Goal: Transaction & Acquisition: Purchase product/service

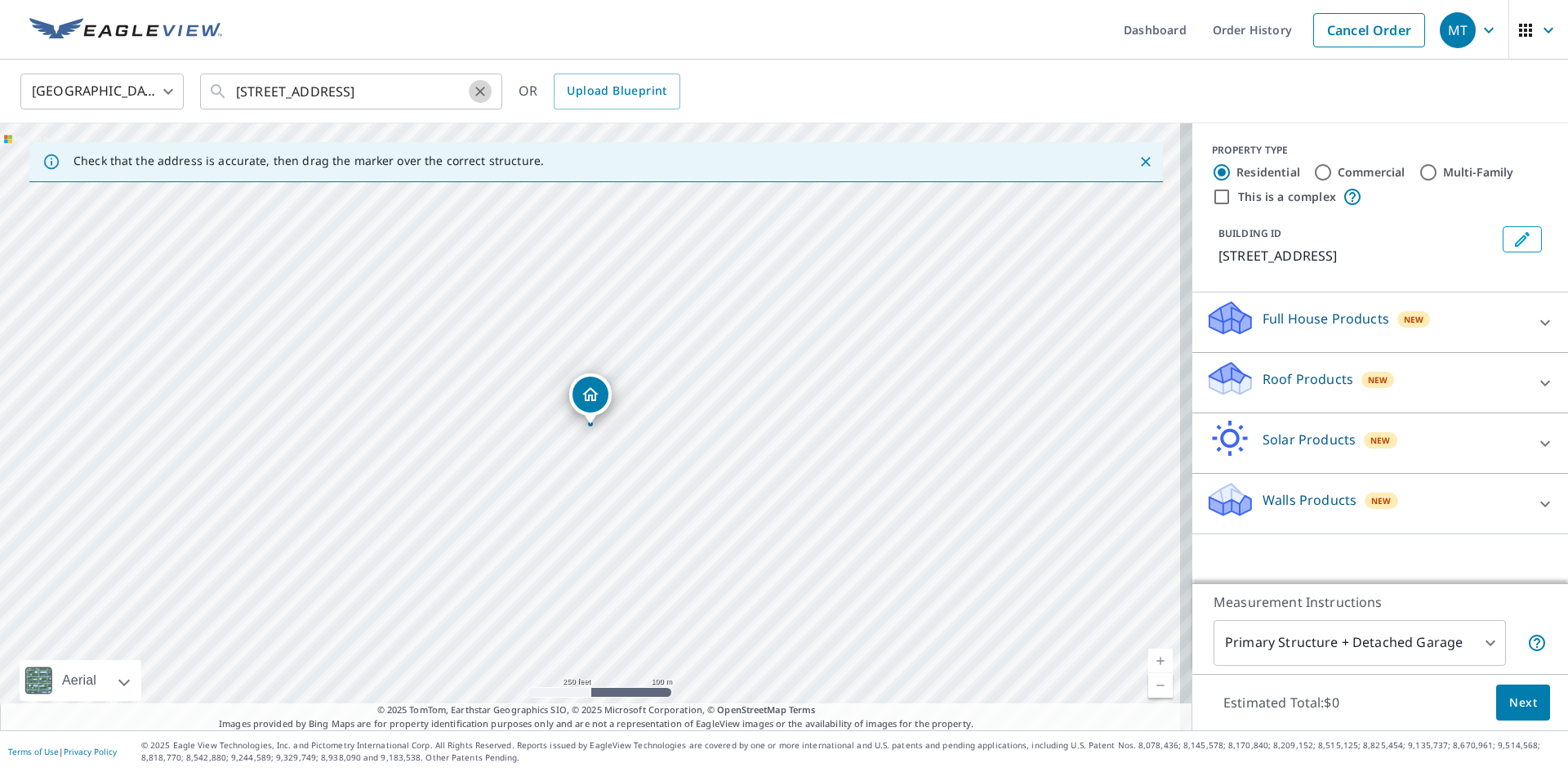
click at [479, 86] on icon "Clear" at bounding box center [480, 92] width 16 height 16
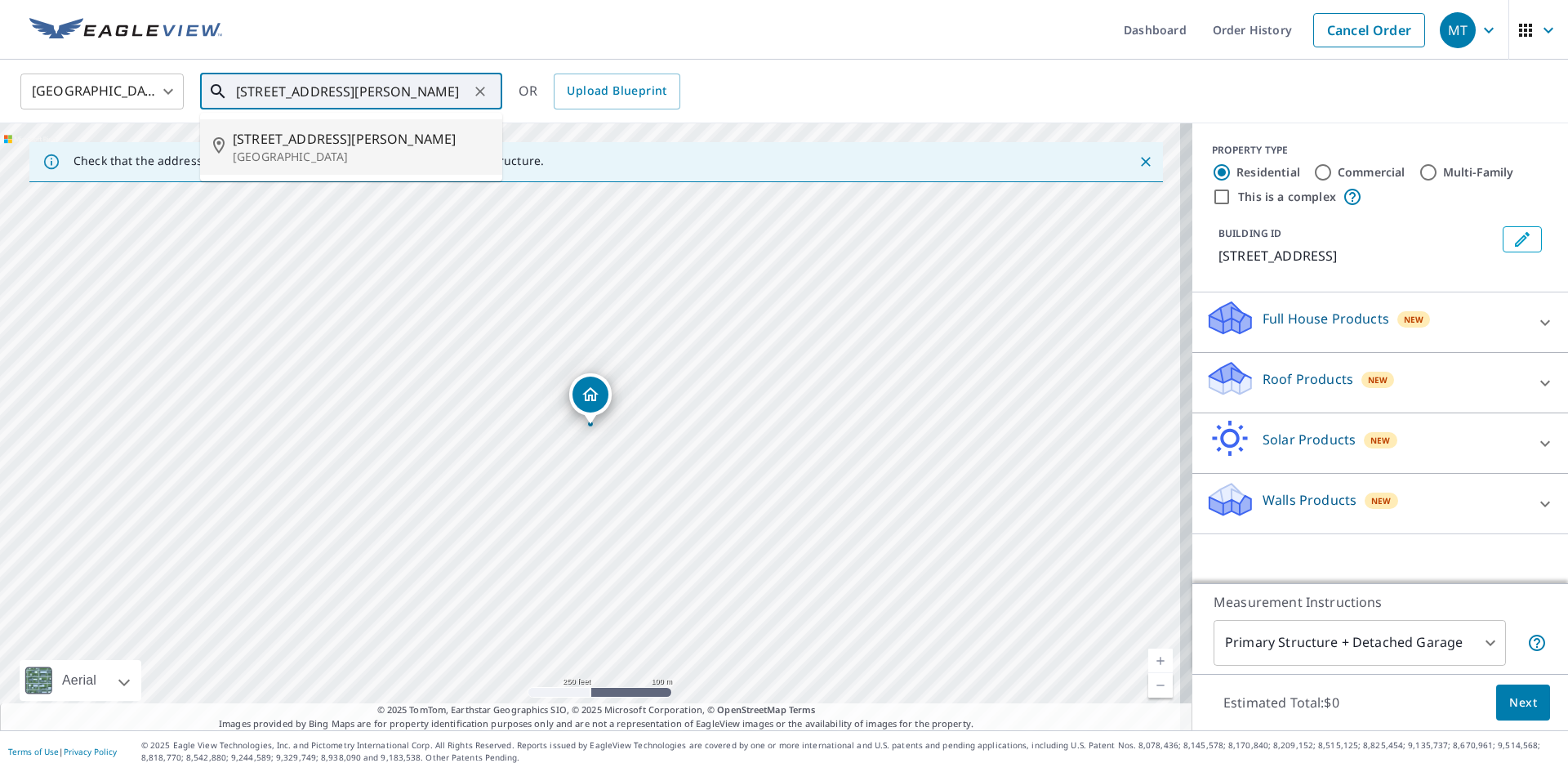
click at [293, 148] on p "[GEOGRAPHIC_DATA]" at bounding box center [360, 156] width 257 height 16
type input "[STREET_ADDRESS][PERSON_NAME]"
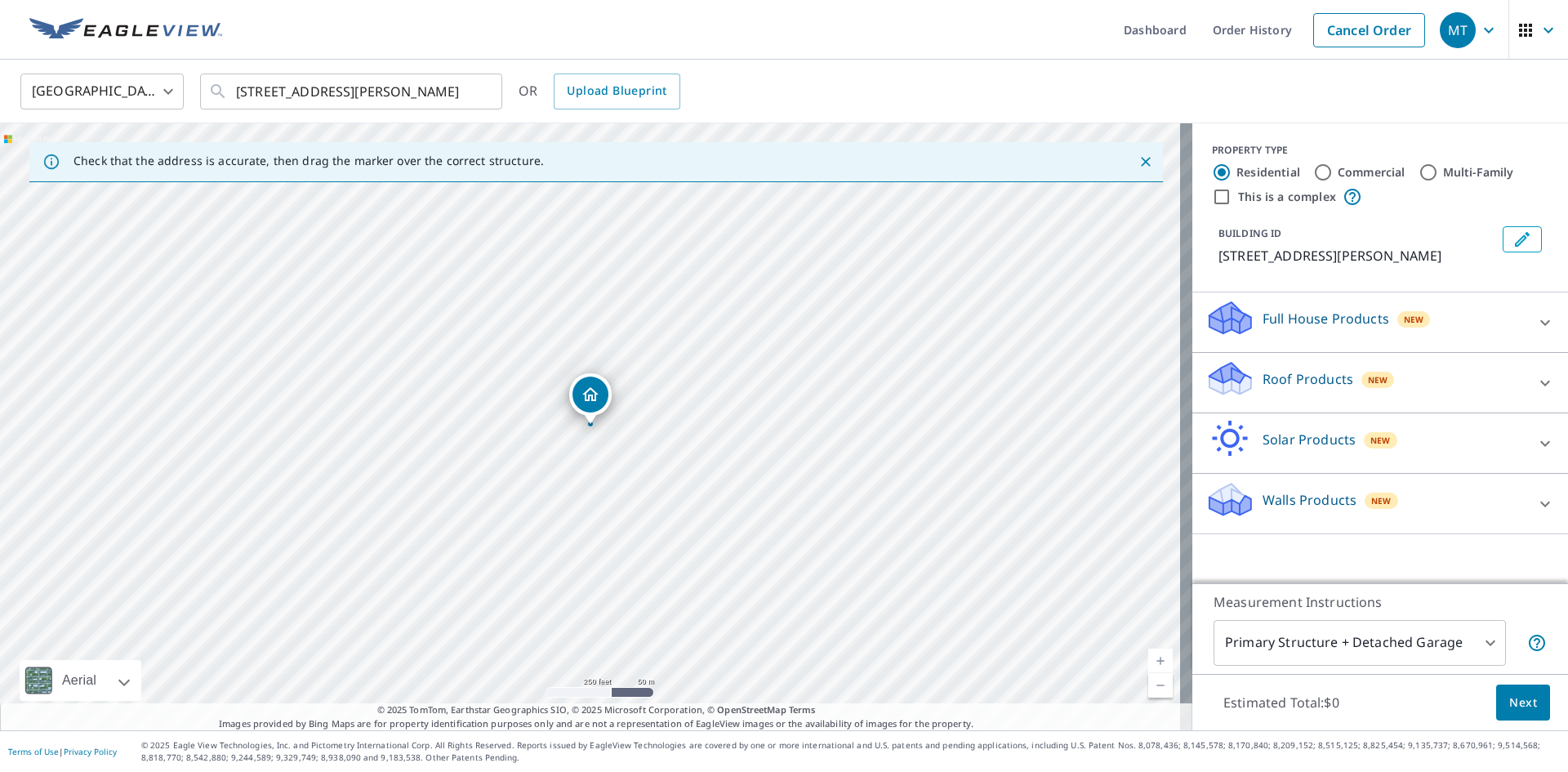
click at [1228, 373] on icon at bounding box center [1227, 372] width 36 height 20
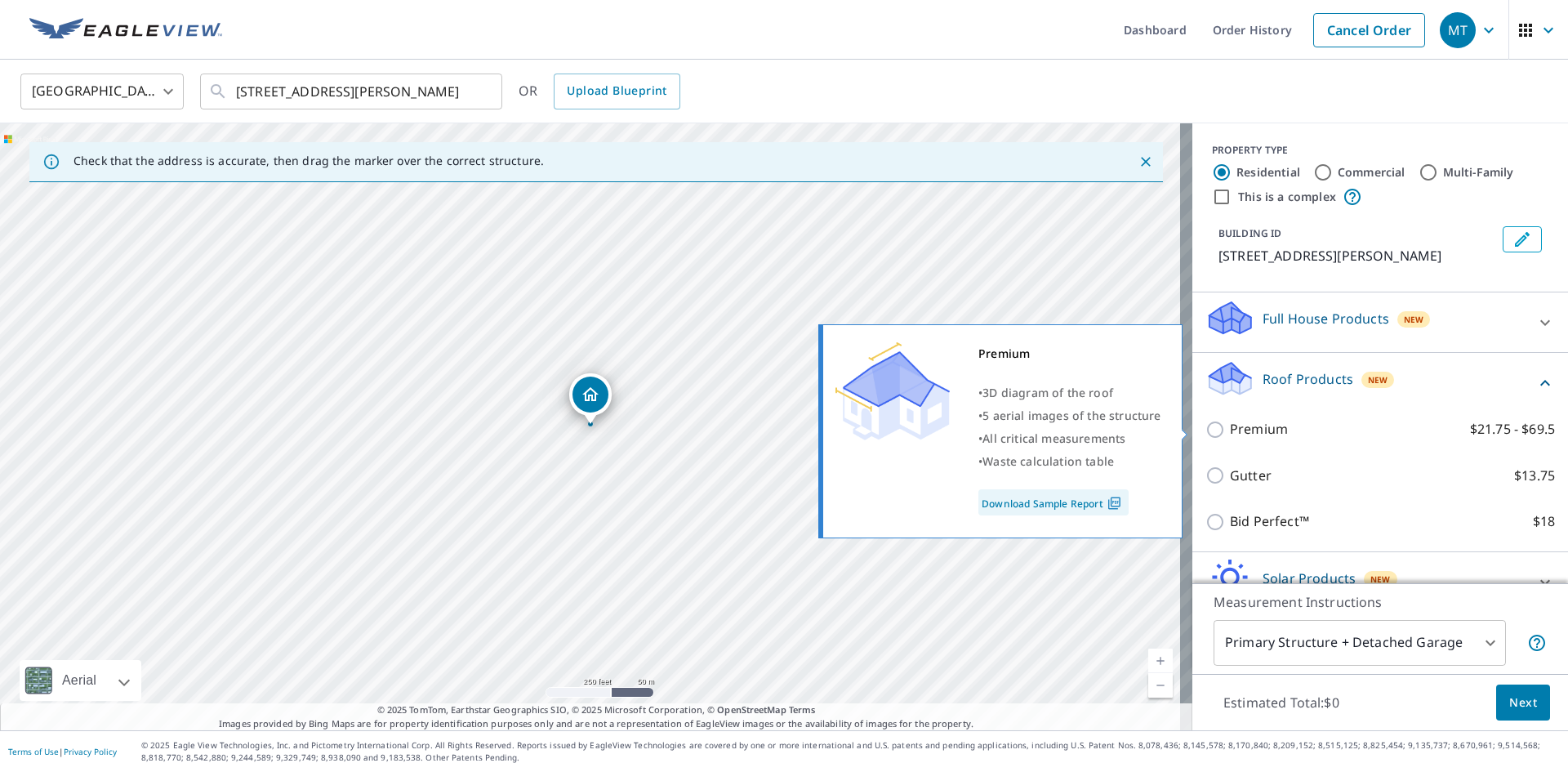
click at [1206, 431] on input "Premium $21.75 - $69.5" at bounding box center [1218, 430] width 25 height 20
checkbox input "true"
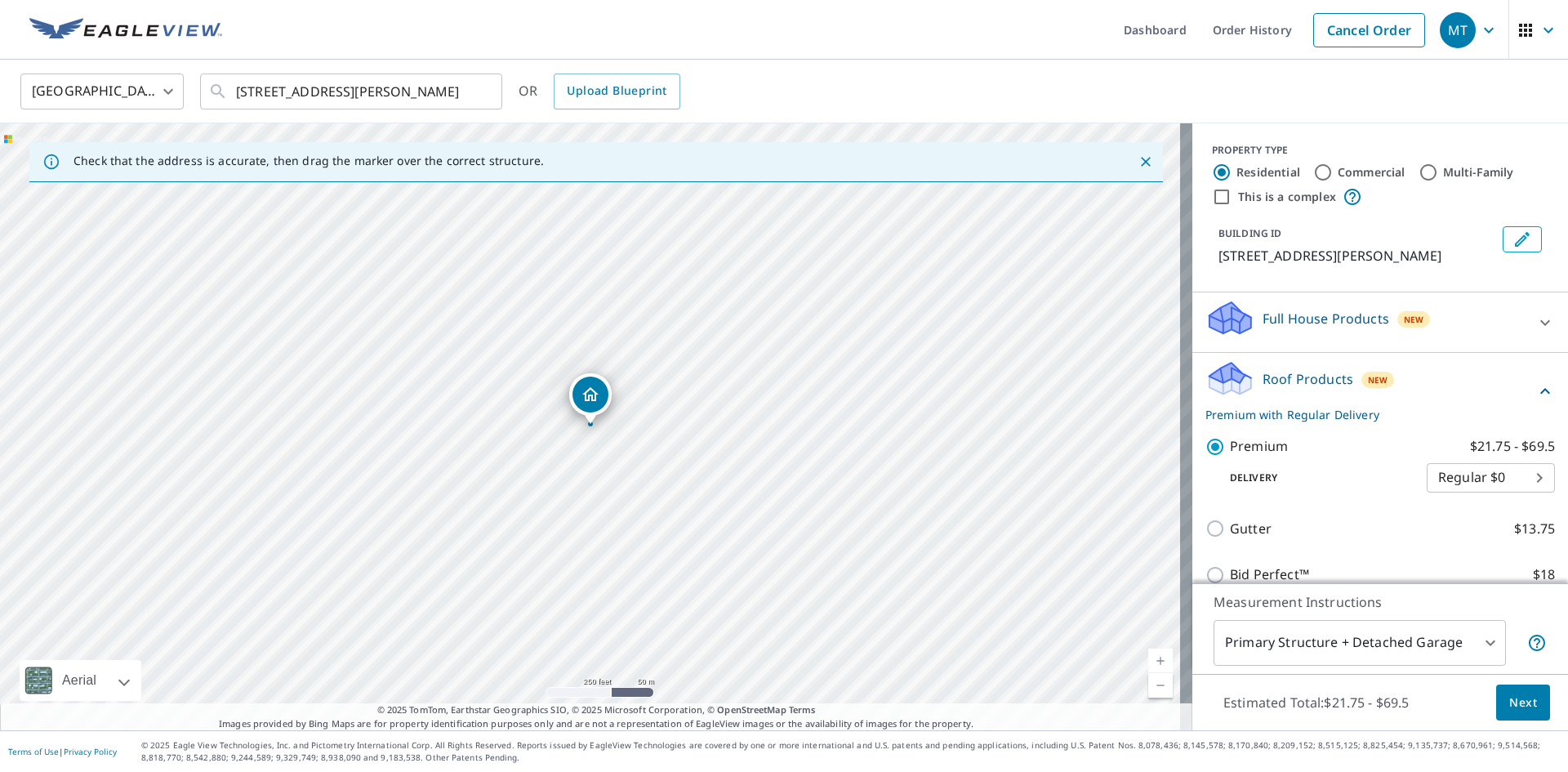
click at [1509, 701] on span "Next" at bounding box center [1523, 703] width 28 height 20
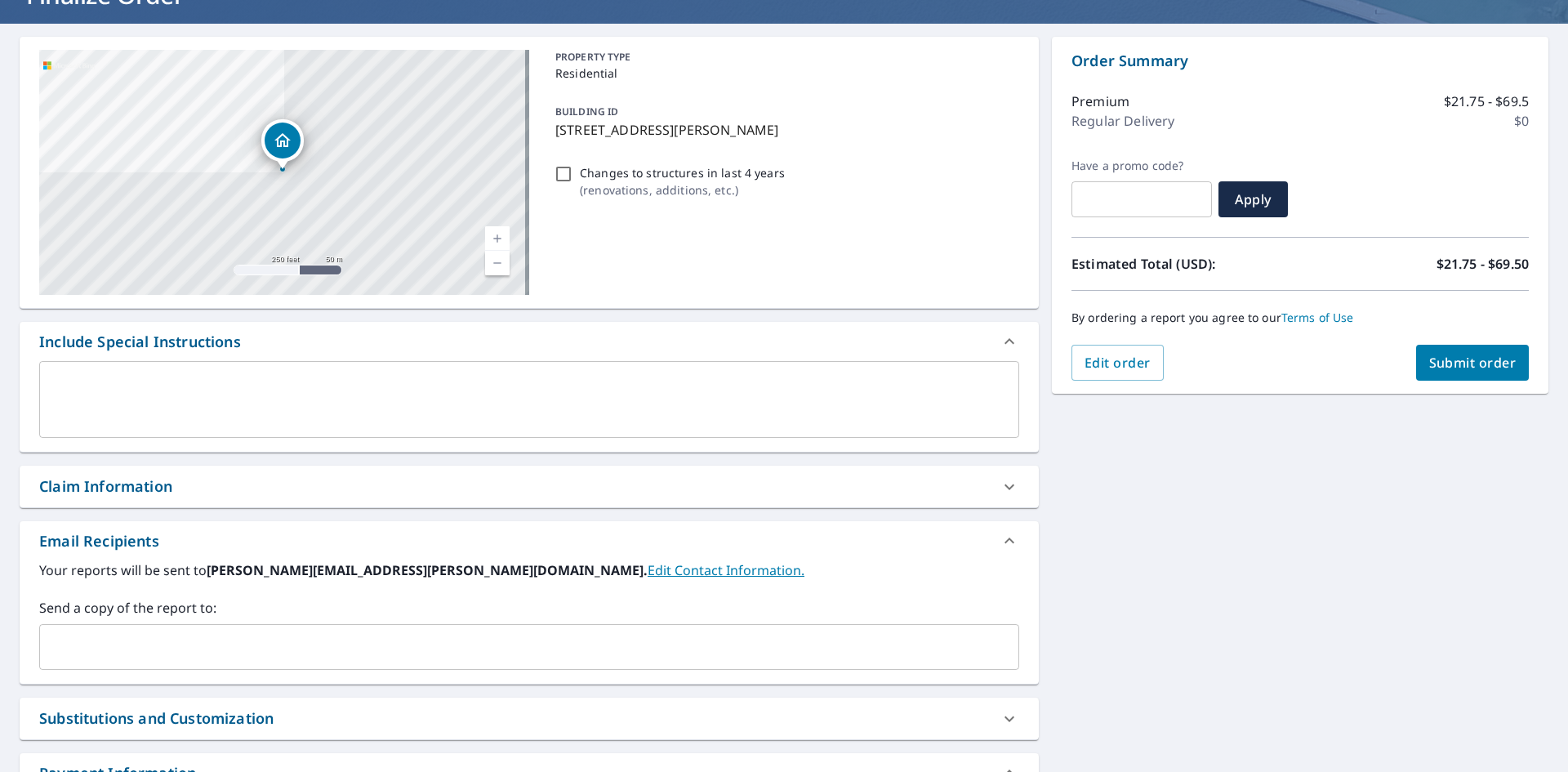
scroll to position [268, 0]
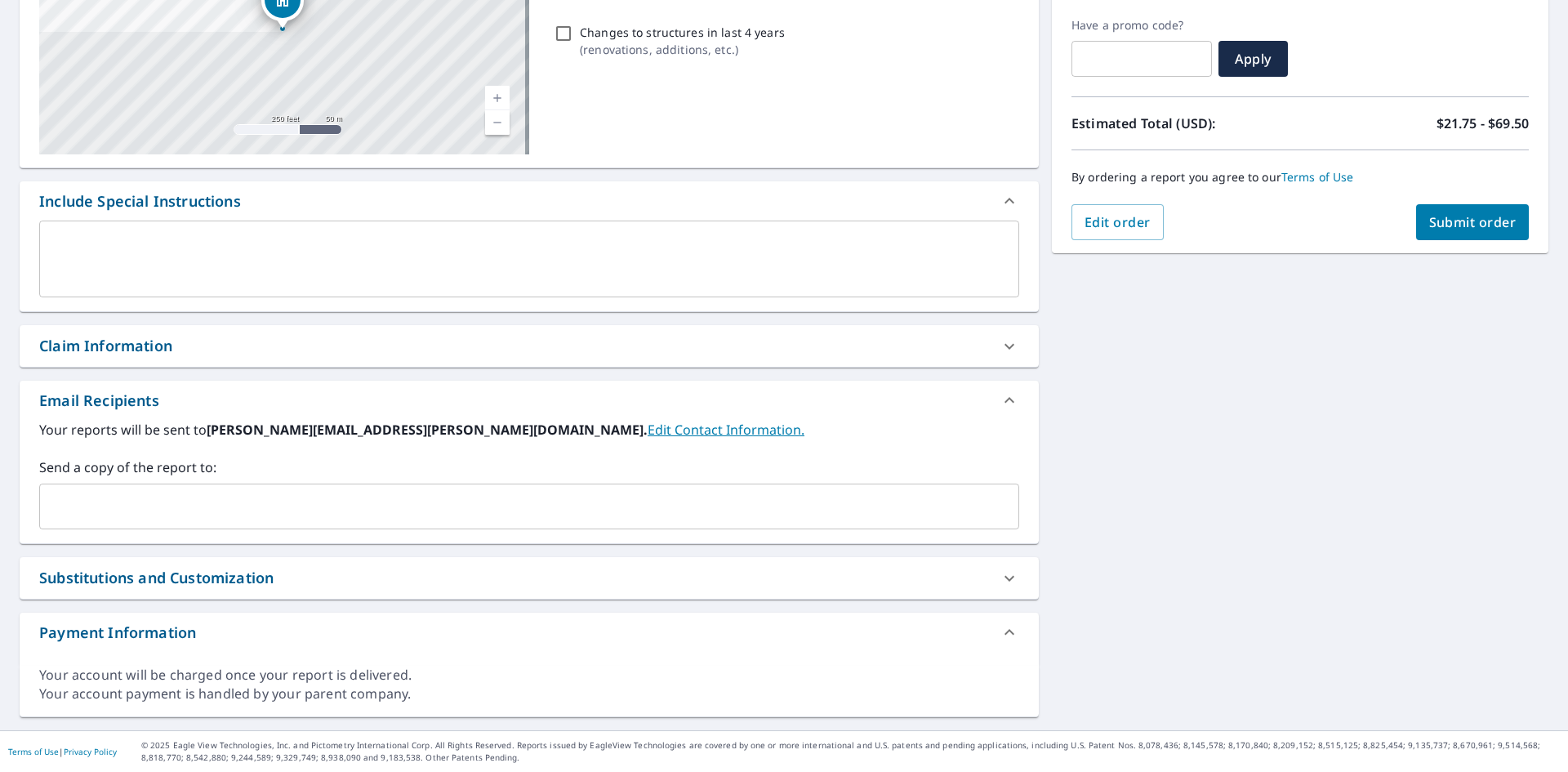
click at [96, 353] on div "Claim Information" at bounding box center [106, 346] width 133 height 22
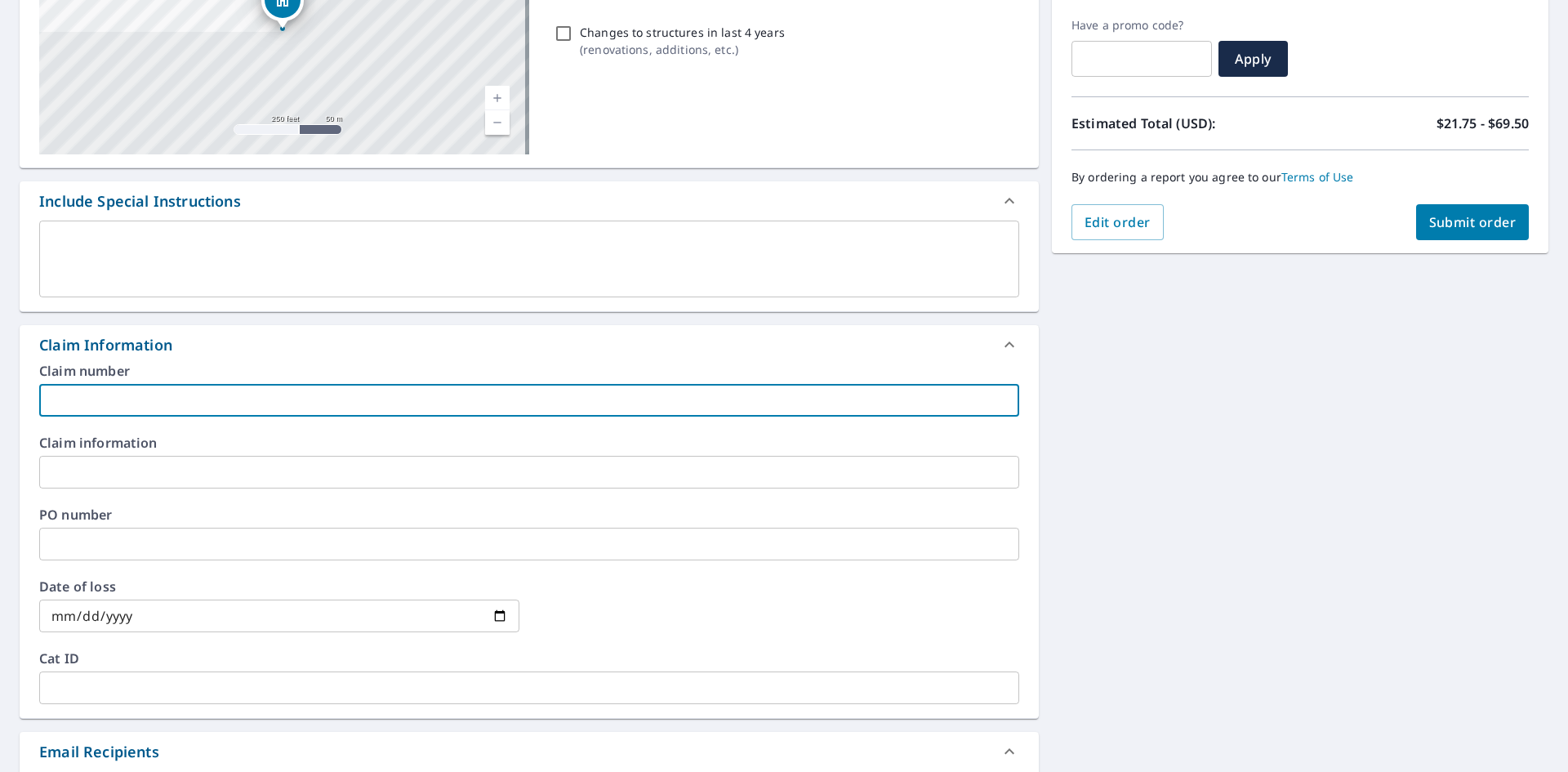
click at [69, 410] on input "text" at bounding box center [529, 400] width 980 height 33
type input "R018"
click at [55, 550] on input "text" at bounding box center [529, 544] width 980 height 33
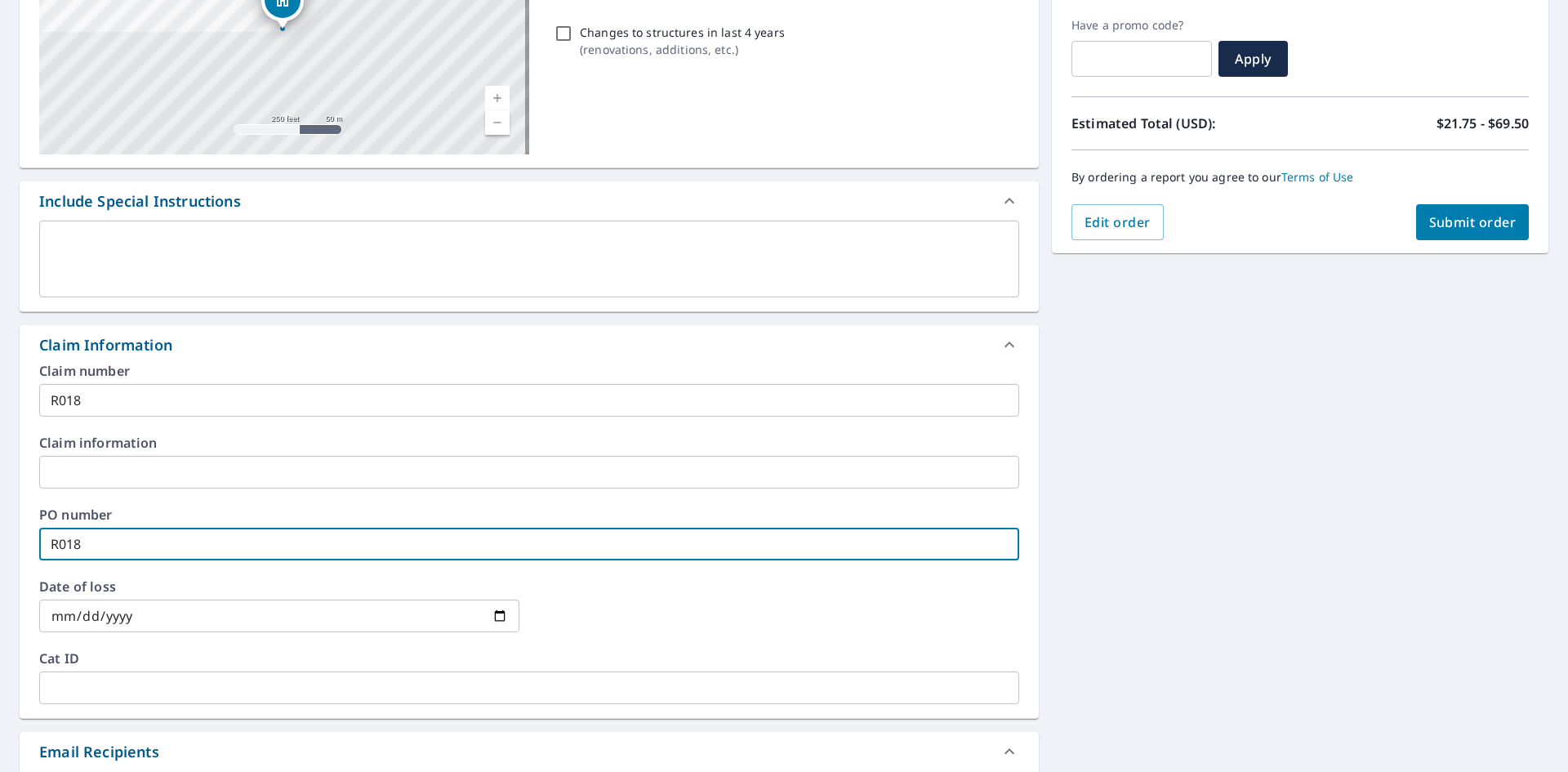
type input "R018"
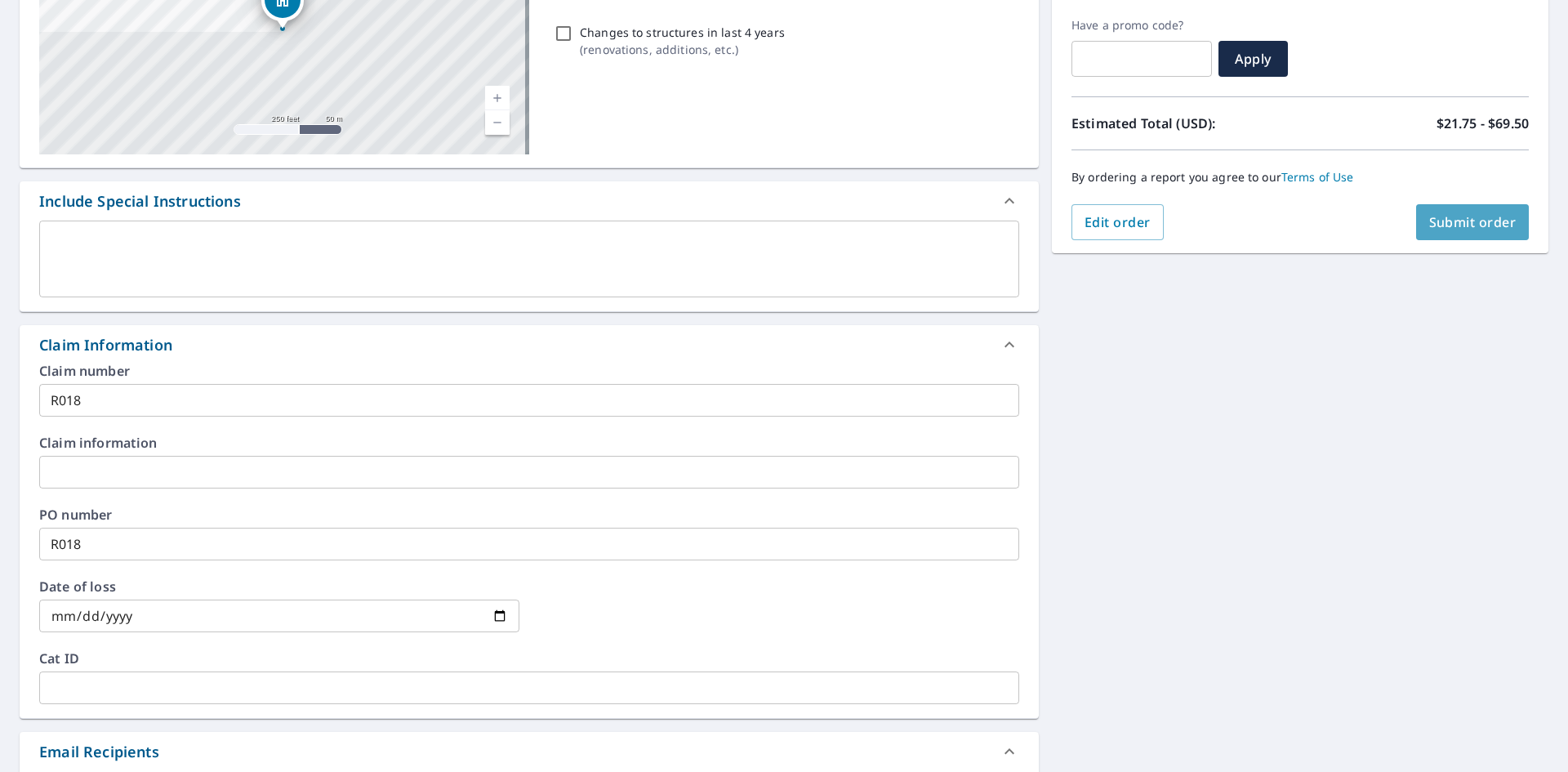
click at [1453, 217] on span "Submit order" at bounding box center [1473, 222] width 87 height 18
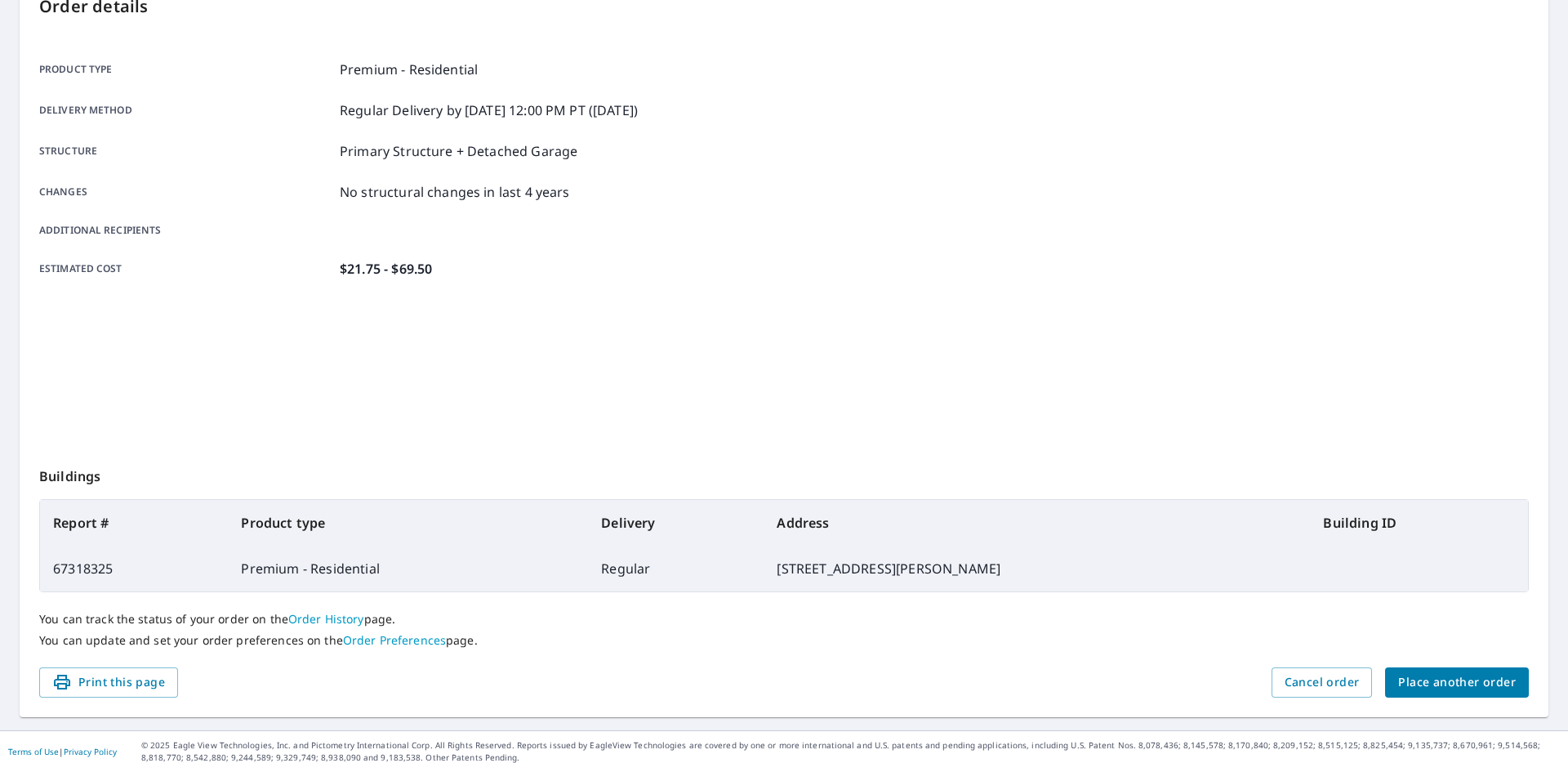
scroll to position [189, 0]
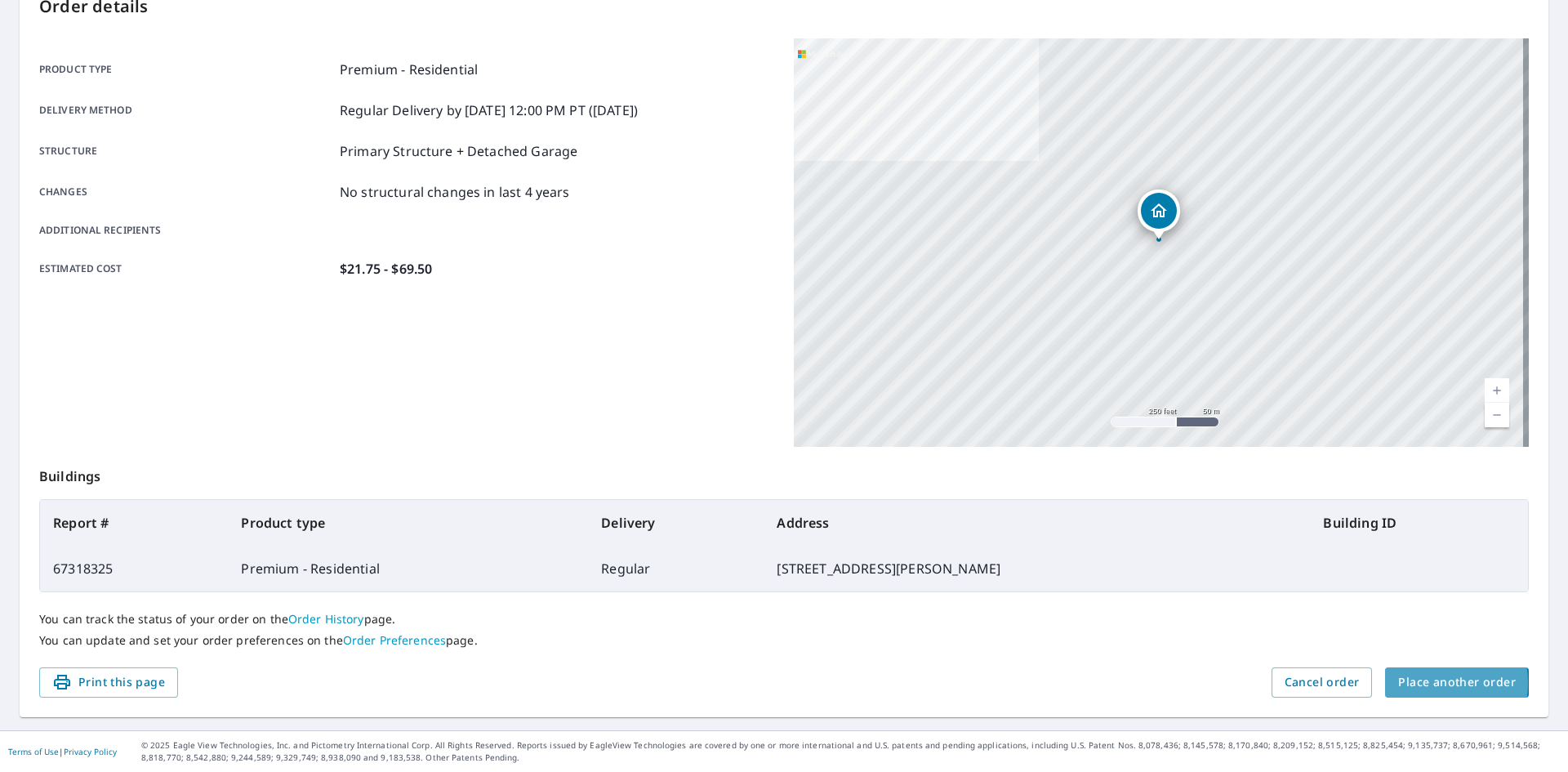
click at [1421, 683] on span "Place another order" at bounding box center [1457, 682] width 117 height 20
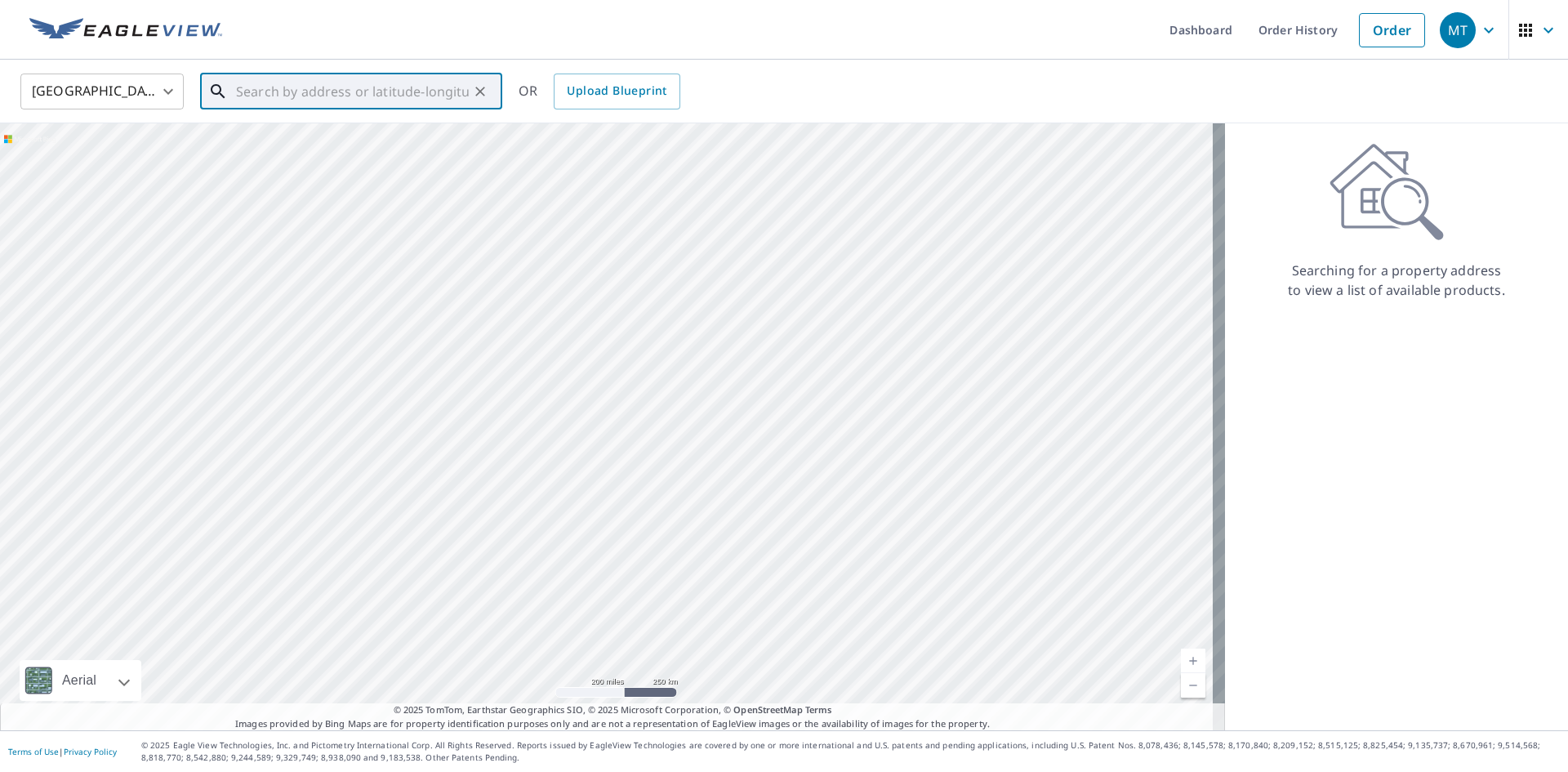
click at [353, 89] on input "text" at bounding box center [352, 92] width 233 height 46
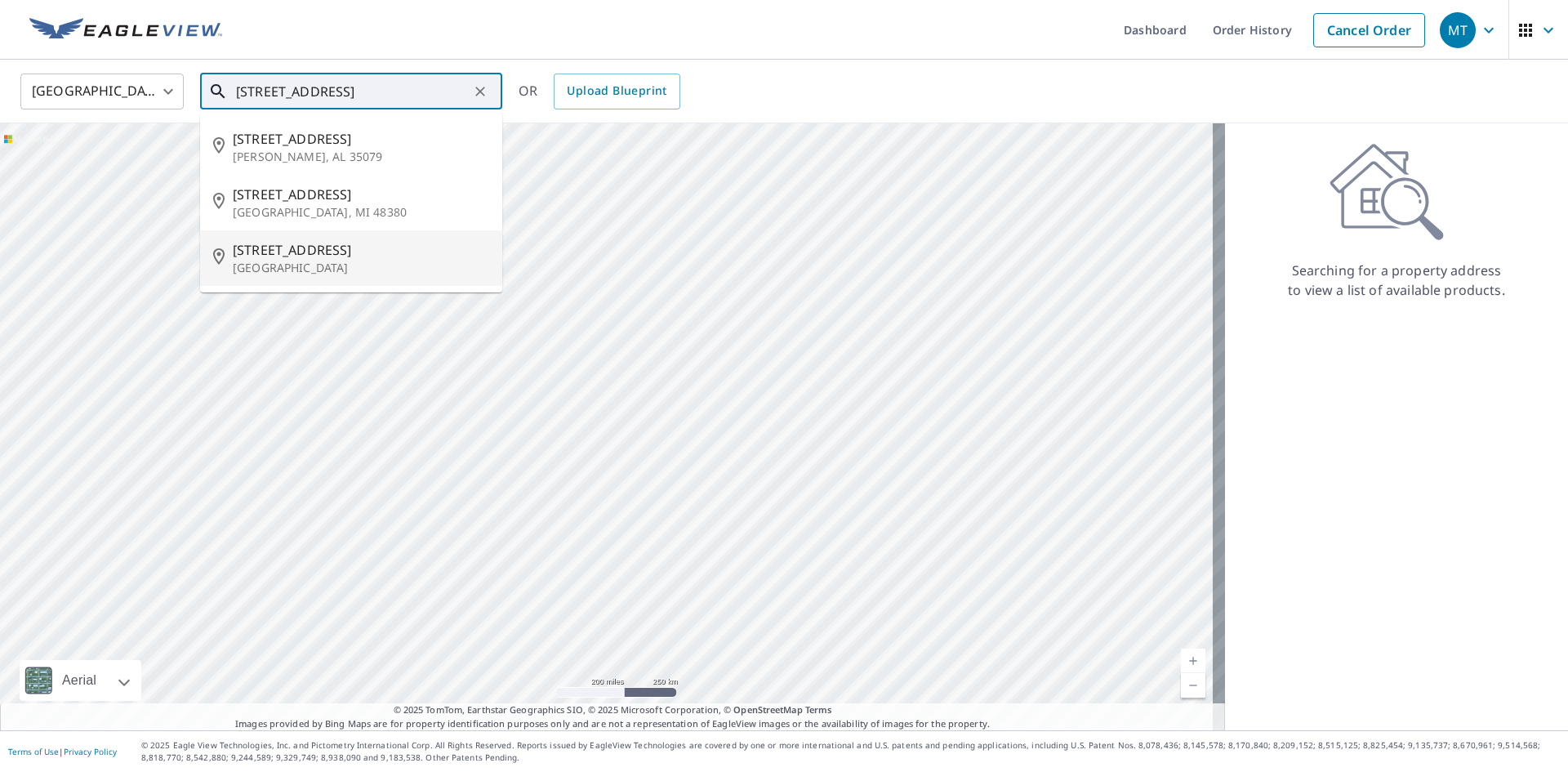
click at [313, 257] on span "[STREET_ADDRESS]" at bounding box center [360, 250] width 257 height 20
type input "[STREET_ADDRESS]"
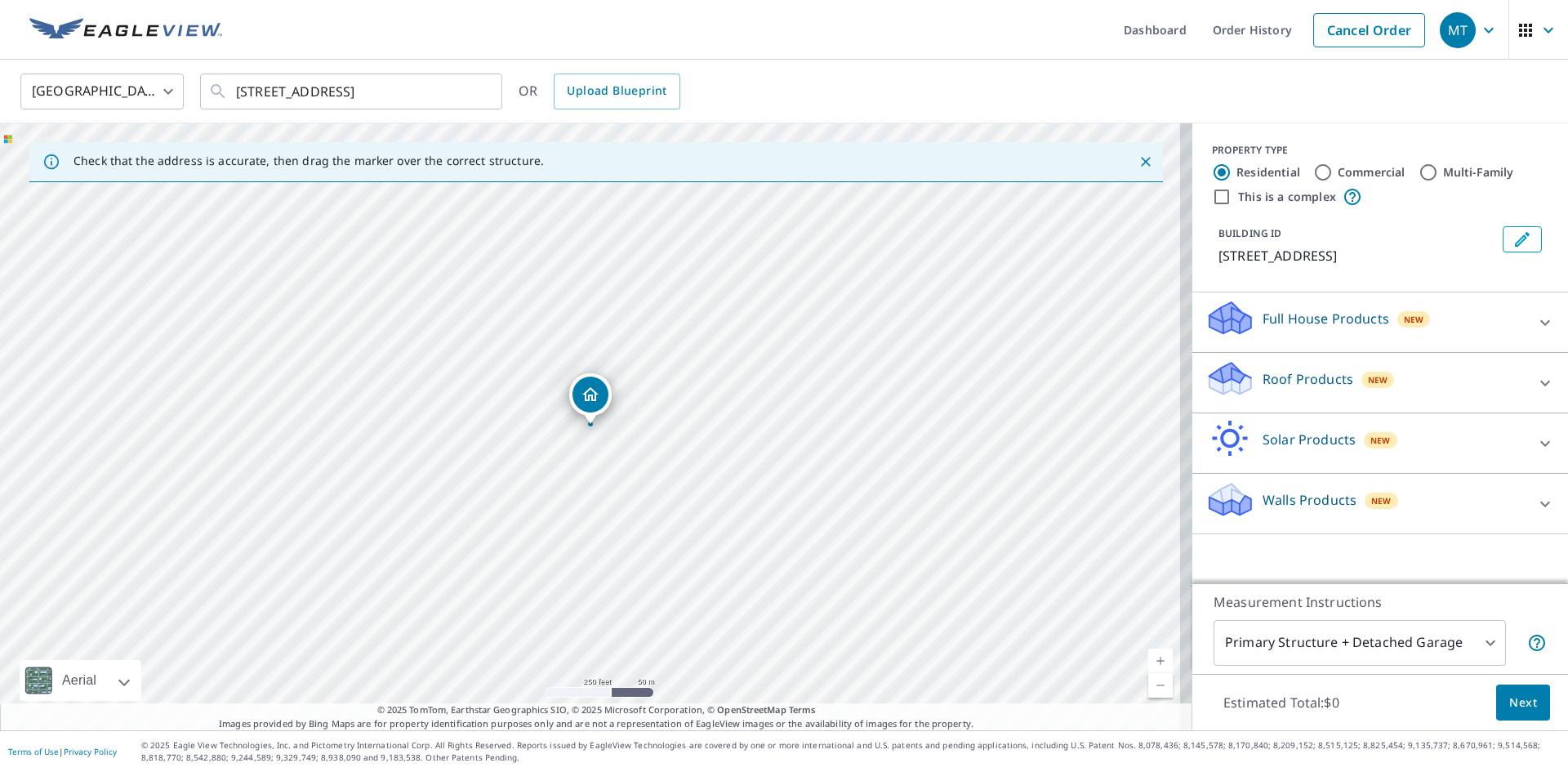
click at [1209, 382] on icon at bounding box center [1230, 385] width 42 height 20
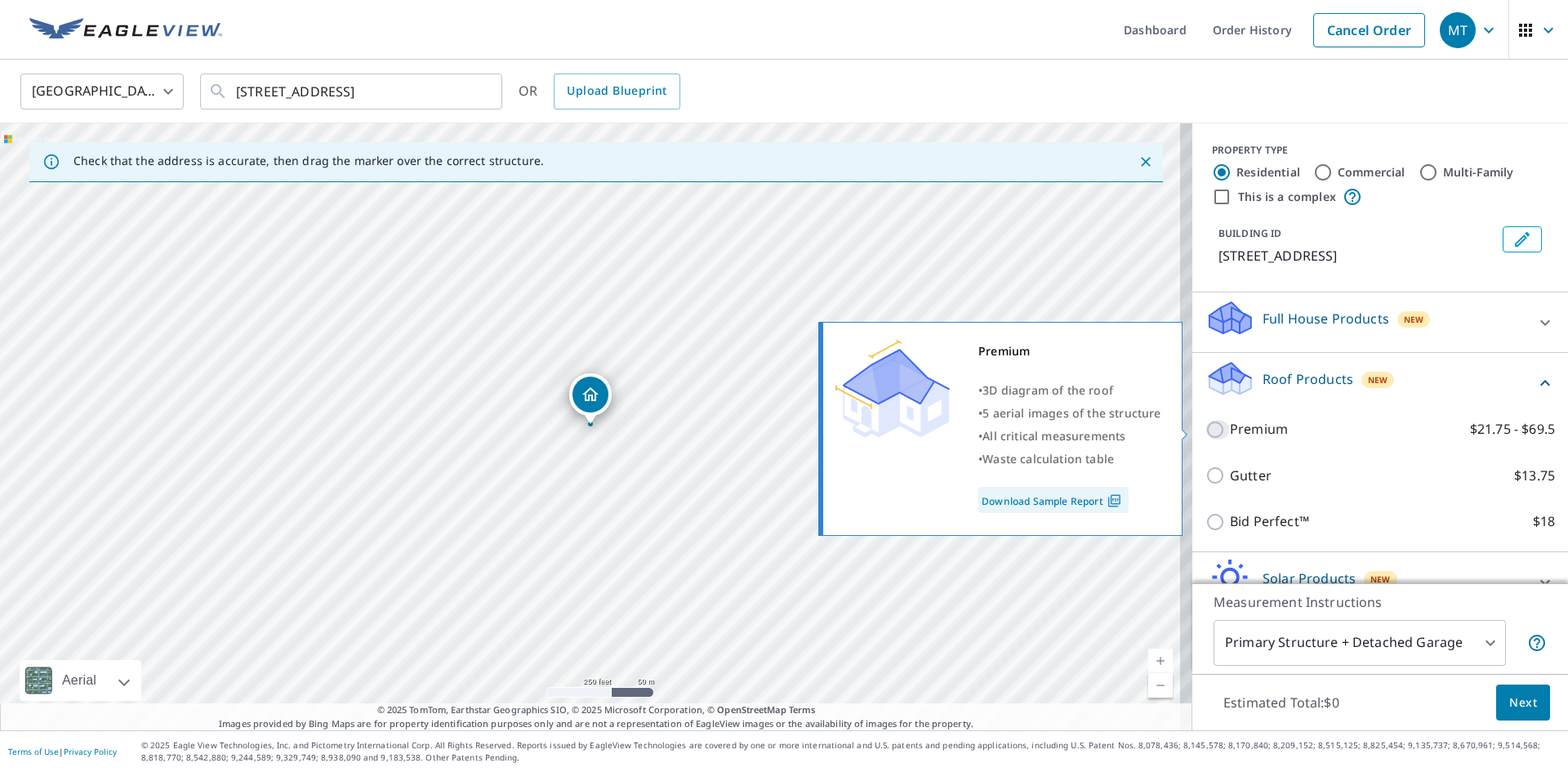
click at [1206, 433] on input "Premium $21.75 - $69.5" at bounding box center [1218, 430] width 25 height 20
checkbox input "true"
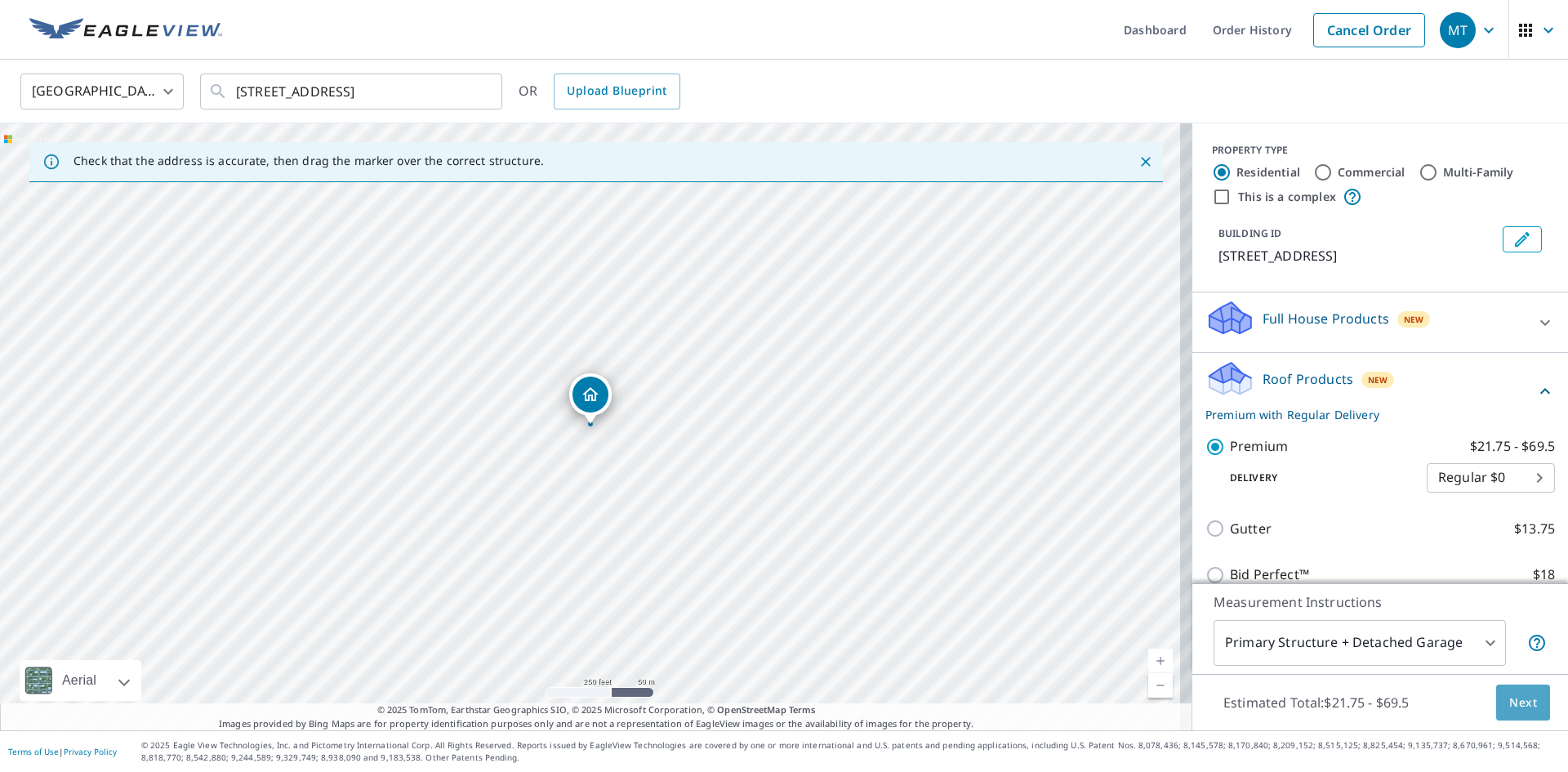
click at [1512, 702] on span "Next" at bounding box center [1523, 703] width 28 height 20
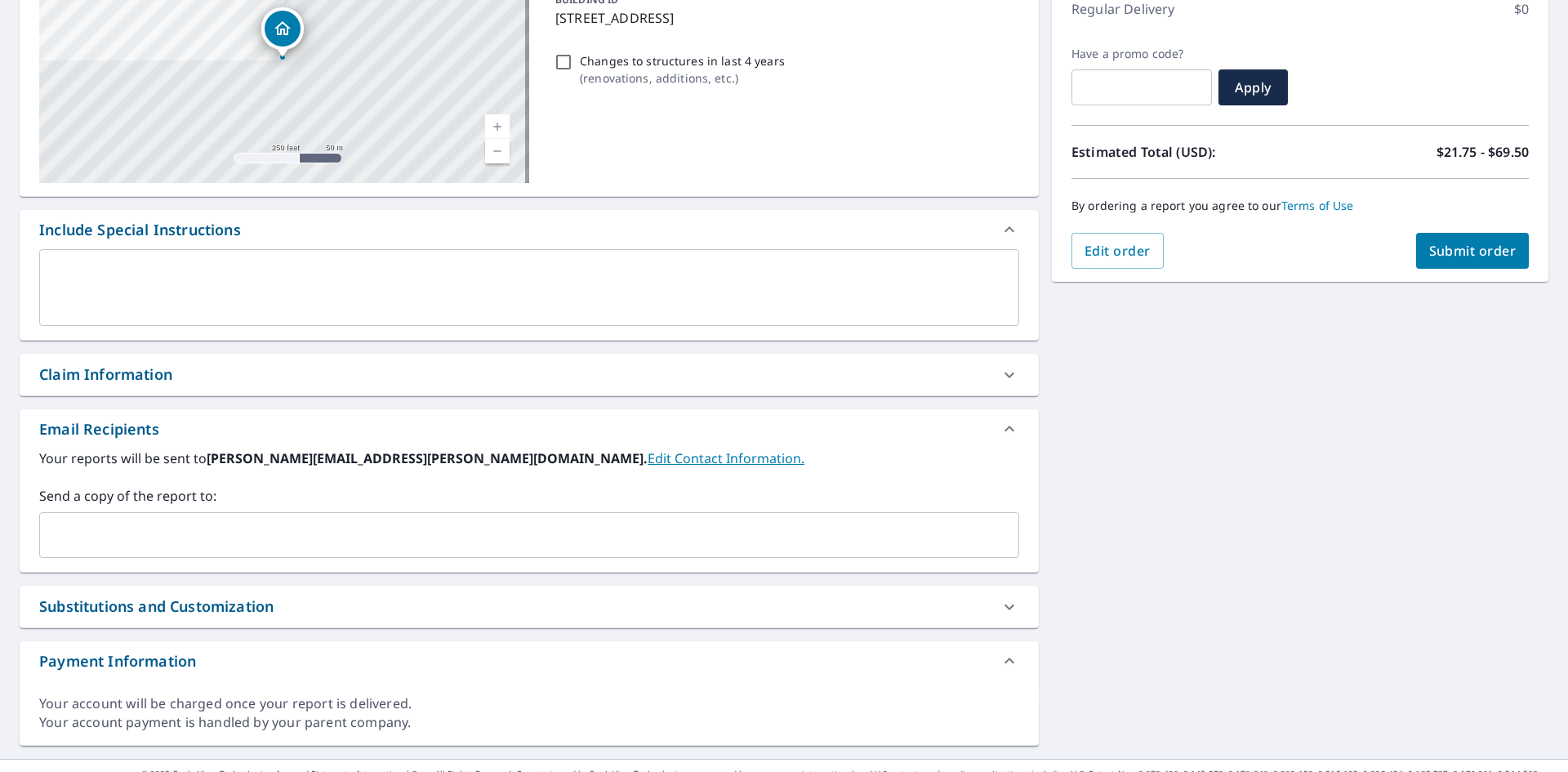
scroll to position [245, 0]
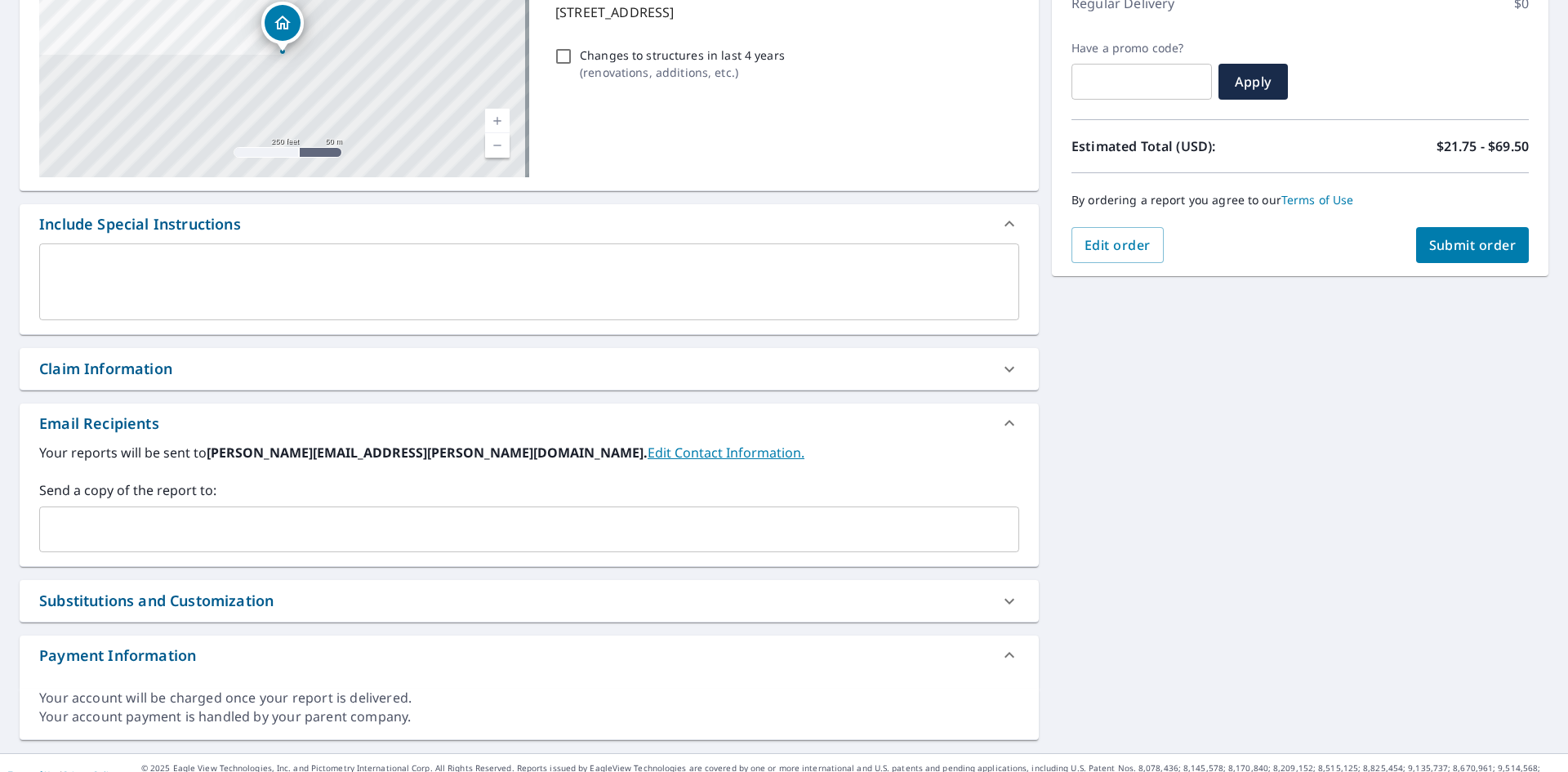
click at [55, 370] on div "Claim Information" at bounding box center [106, 369] width 133 height 22
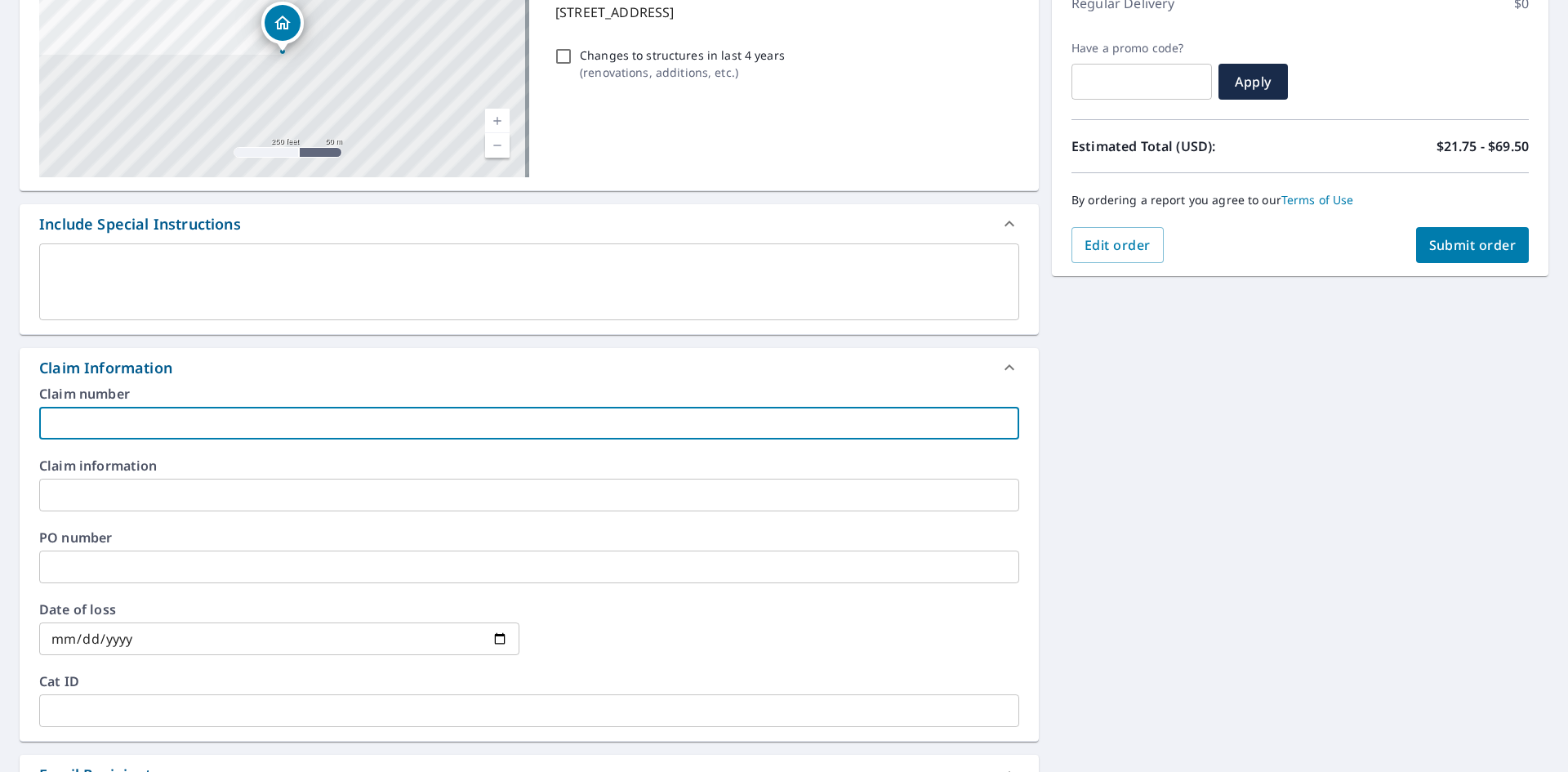
click at [84, 418] on input "text" at bounding box center [529, 423] width 980 height 33
type input "R018"
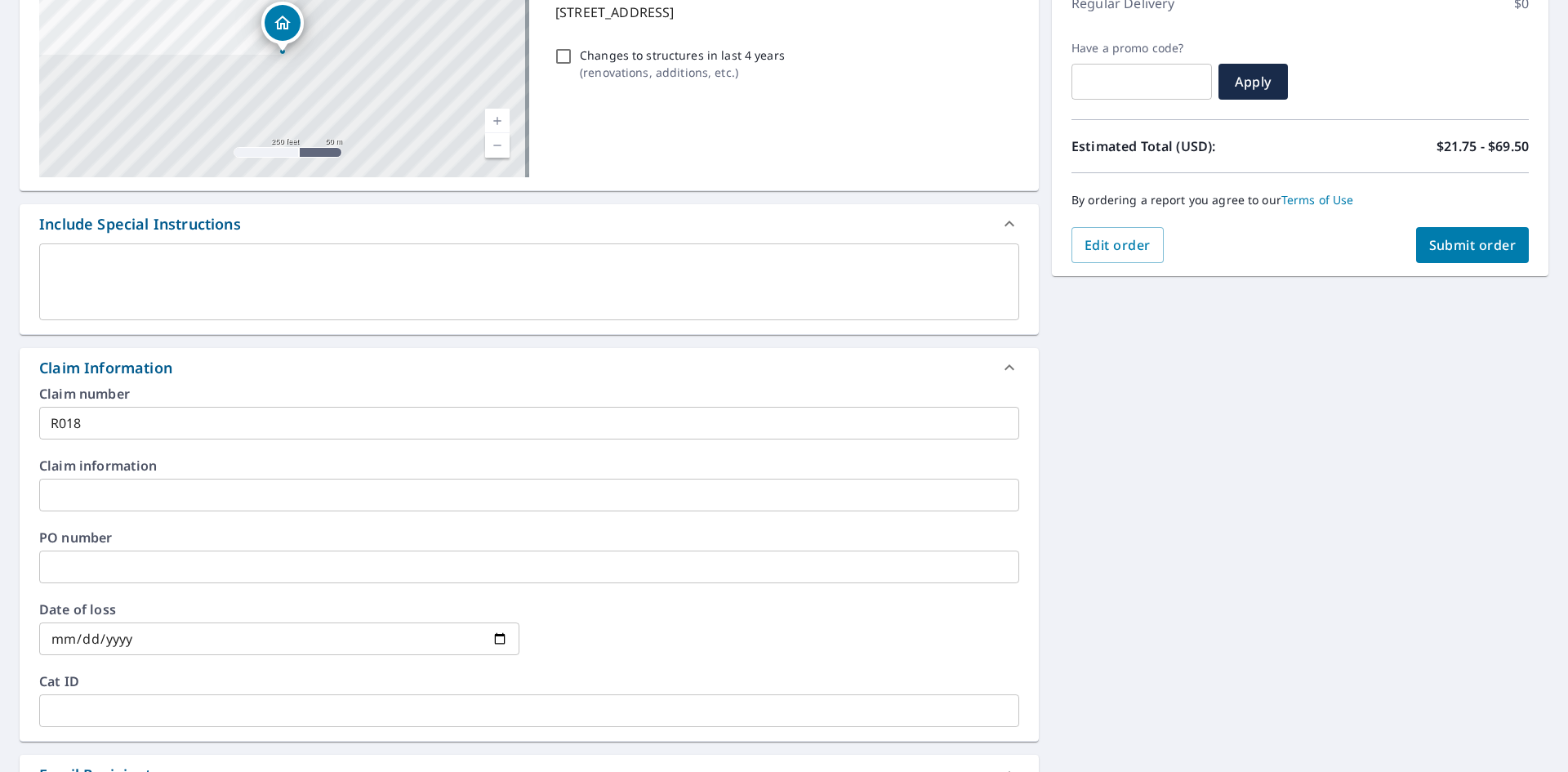
drag, startPoint x: 76, startPoint y: 585, endPoint x: 71, endPoint y: 572, distance: 13.9
click at [76, 584] on div "Claim number R018 ​ Claim information ​ PO number ​ Date of loss ​ Cat ID ​" at bounding box center [529, 564] width 1019 height 354
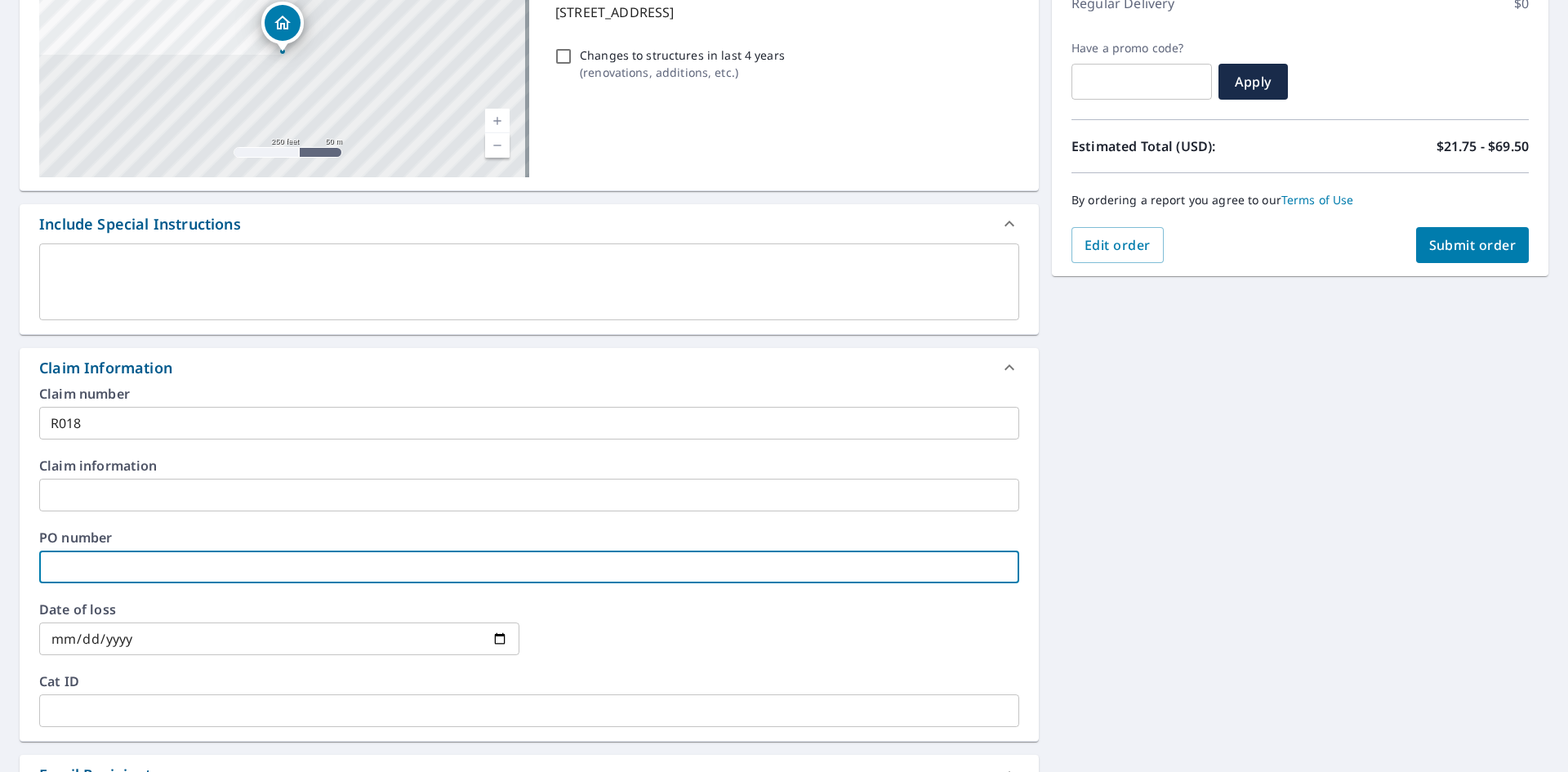
click at [71, 570] on input "text" at bounding box center [529, 567] width 980 height 33
type input "R018"
click at [1447, 240] on span "Submit order" at bounding box center [1473, 245] width 87 height 18
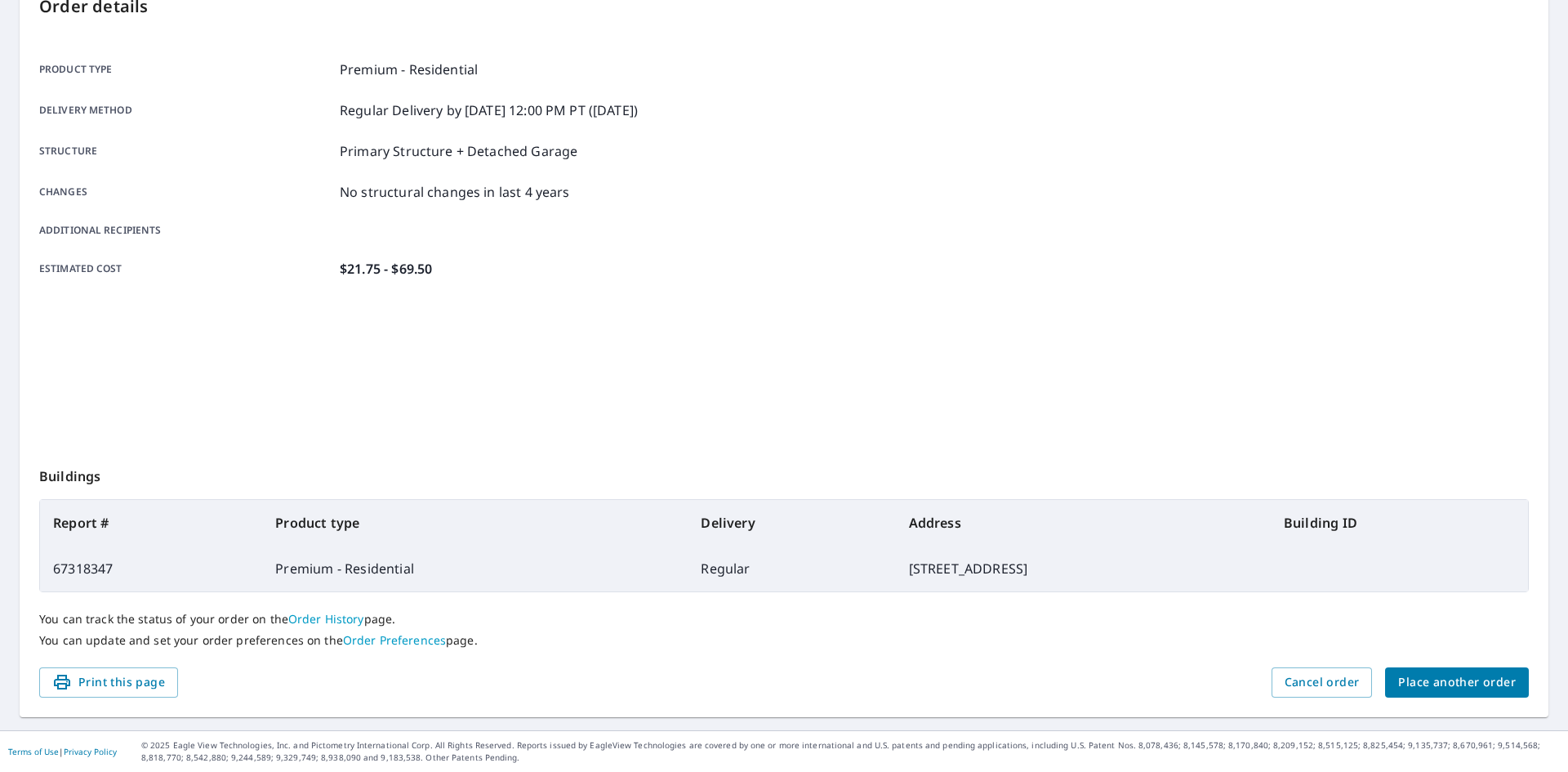
scroll to position [189, 0]
